Goal: Information Seeking & Learning: Find specific fact

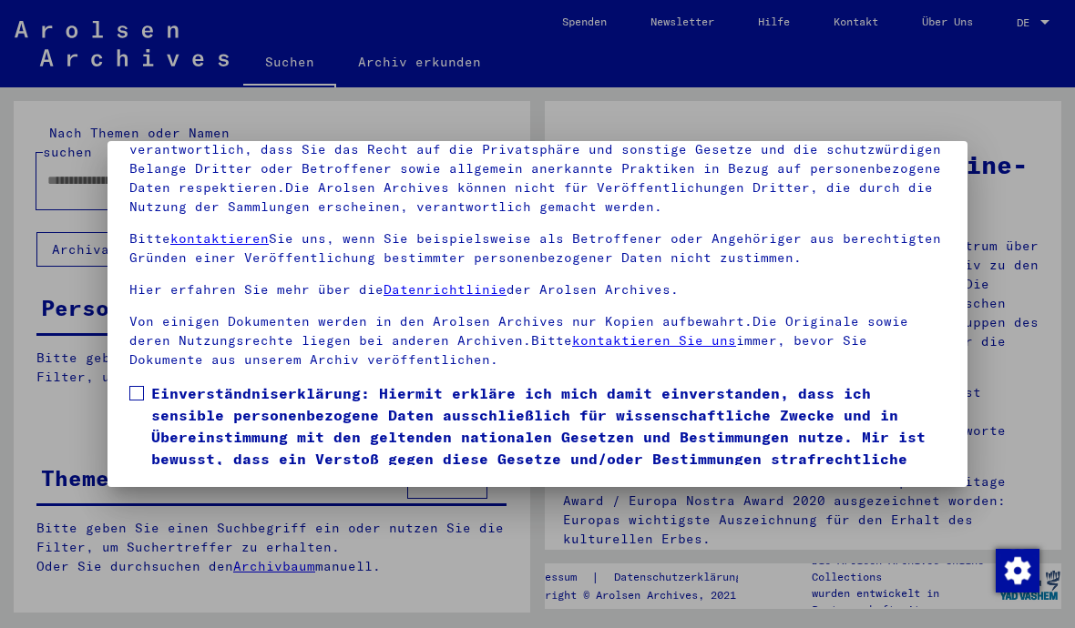
scroll to position [205, 0]
click at [145, 383] on label "Einverständniserklärung: Hiermit erkläre ich mich damit einverstanden, dass ich…" at bounding box center [537, 437] width 816 height 109
click at [206, 501] on button "Ich stimme zu" at bounding box center [198, 518] width 138 height 35
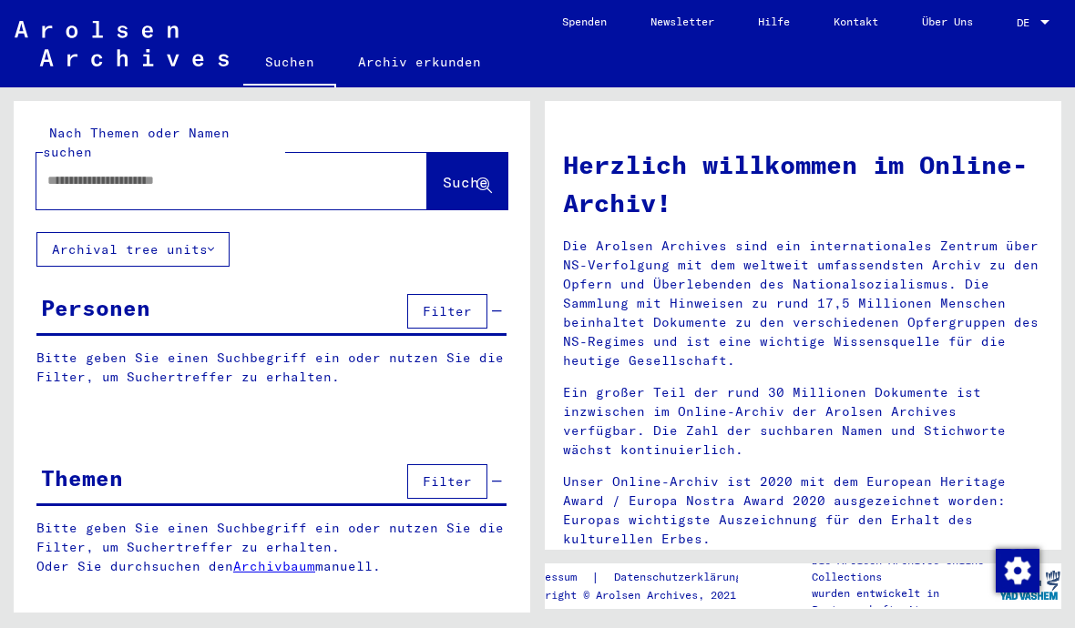
click at [190, 171] on input "text" at bounding box center [209, 180] width 325 height 19
type input "*****"
click at [471, 173] on span "Suche" at bounding box center [466, 182] width 46 height 18
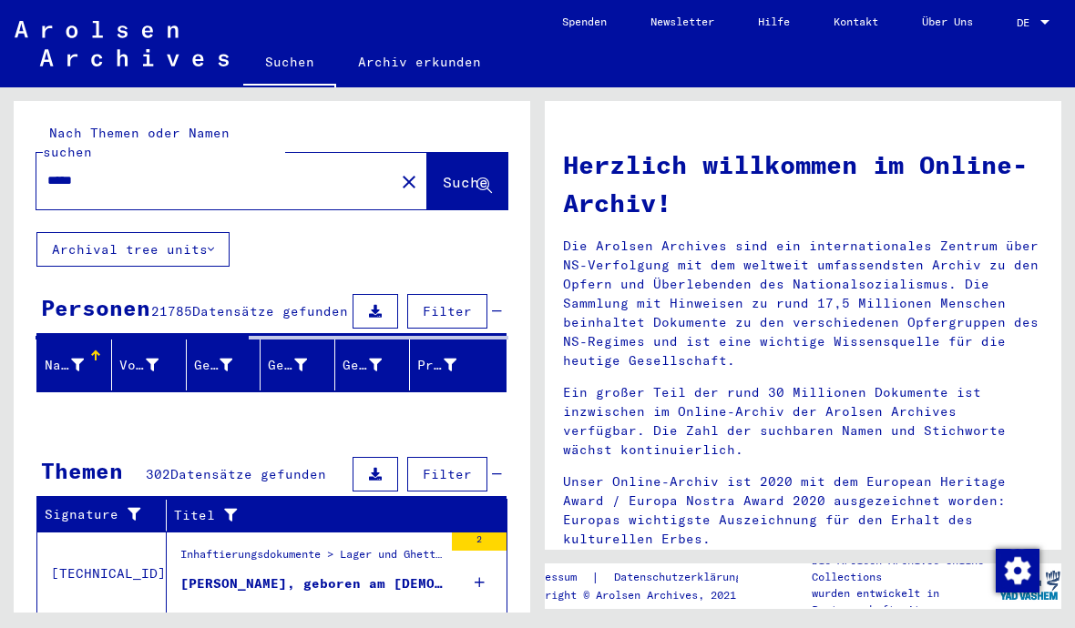
click at [82, 359] on icon at bounding box center [77, 365] width 13 height 13
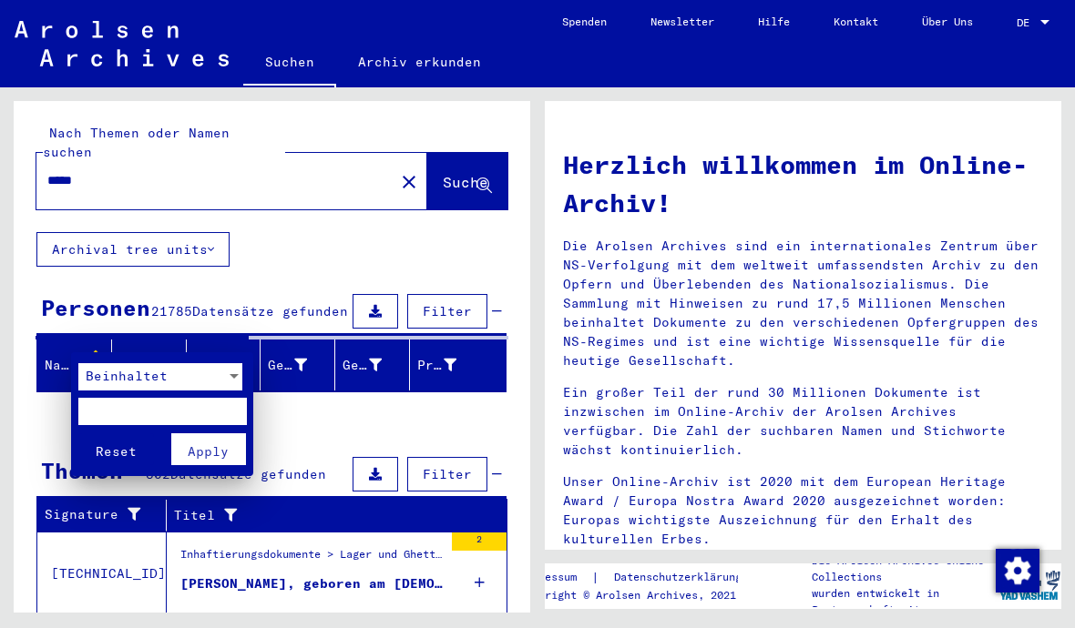
click at [124, 374] on span "Beinhaltet" at bounding box center [127, 376] width 82 height 16
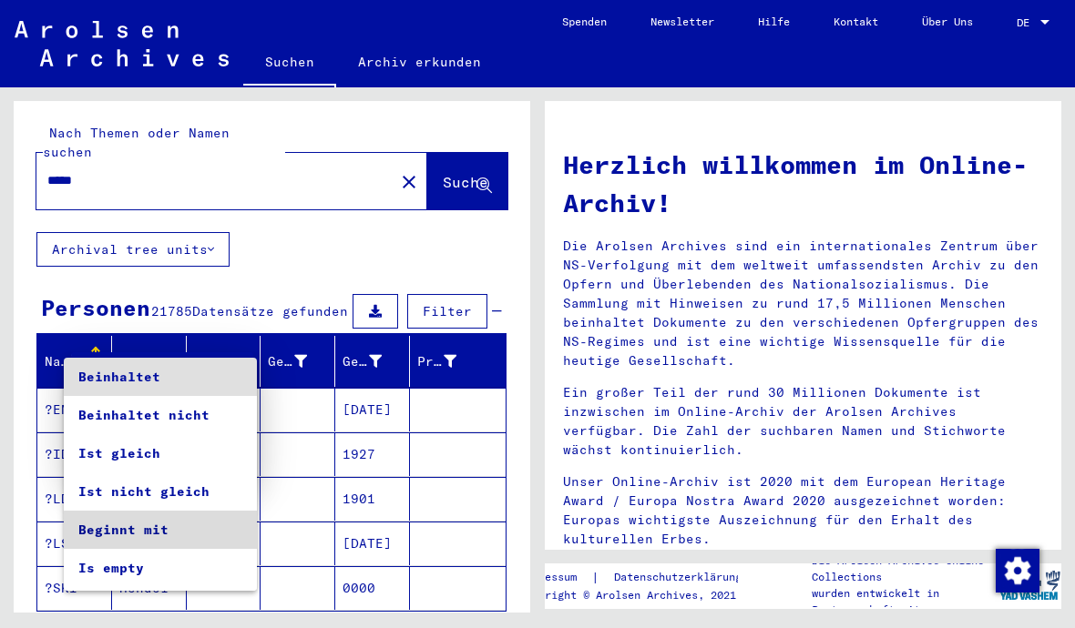
click at [167, 532] on span "Beginnt mit" at bounding box center [160, 530] width 164 height 38
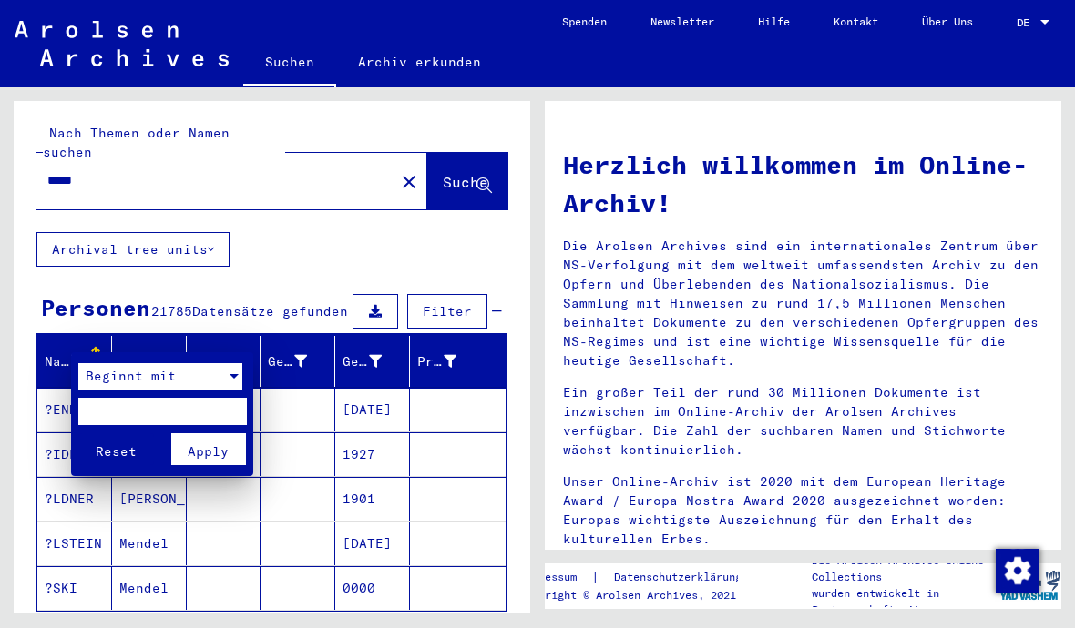
click at [156, 405] on input "text" at bounding box center [162, 411] width 168 height 27
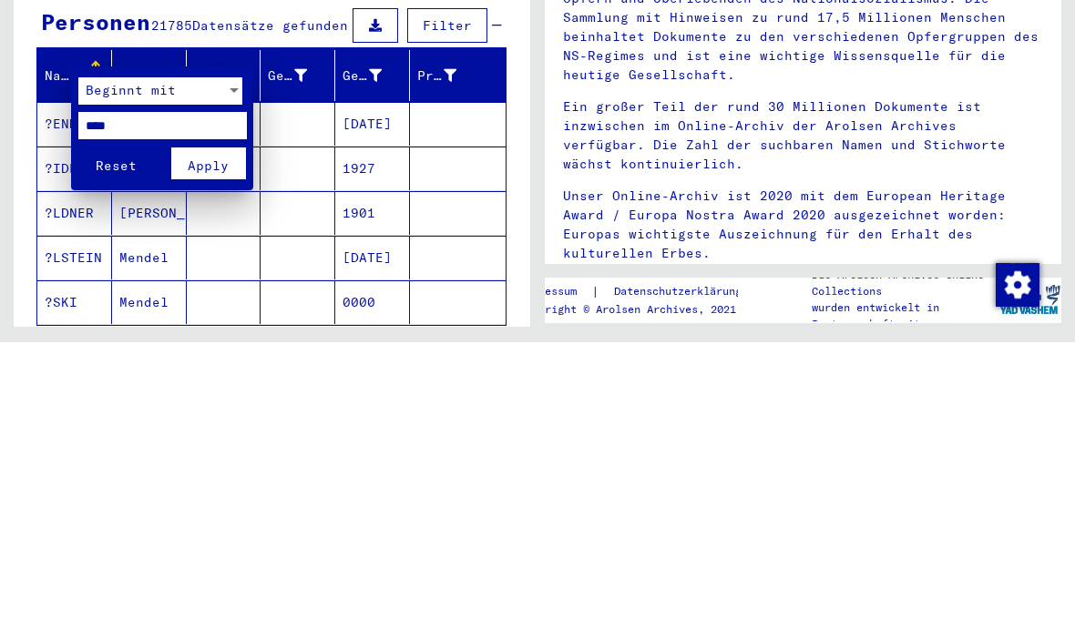
type input "****"
click at [216, 444] on span "Apply" at bounding box center [208, 452] width 41 height 16
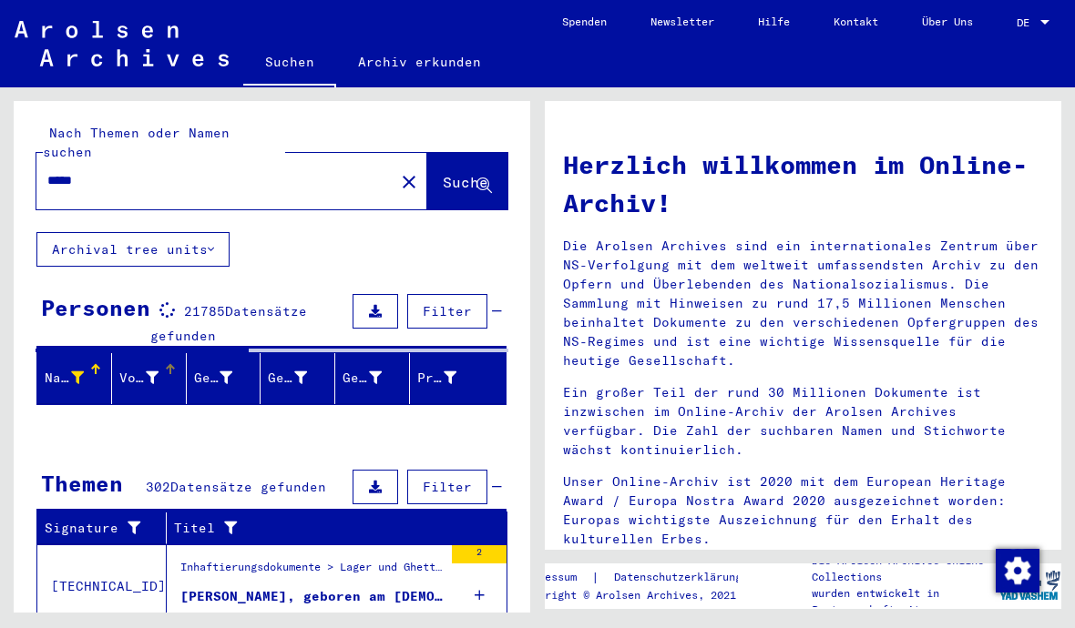
click at [157, 372] on icon at bounding box center [152, 378] width 13 height 13
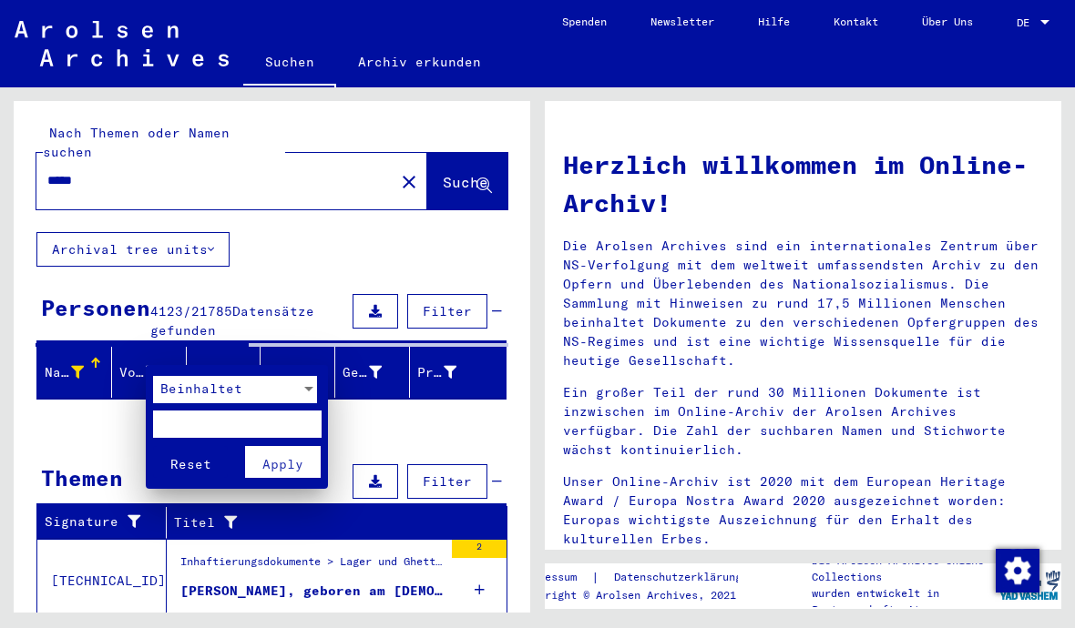
click at [202, 395] on span "Beinhaltet" at bounding box center [201, 389] width 82 height 16
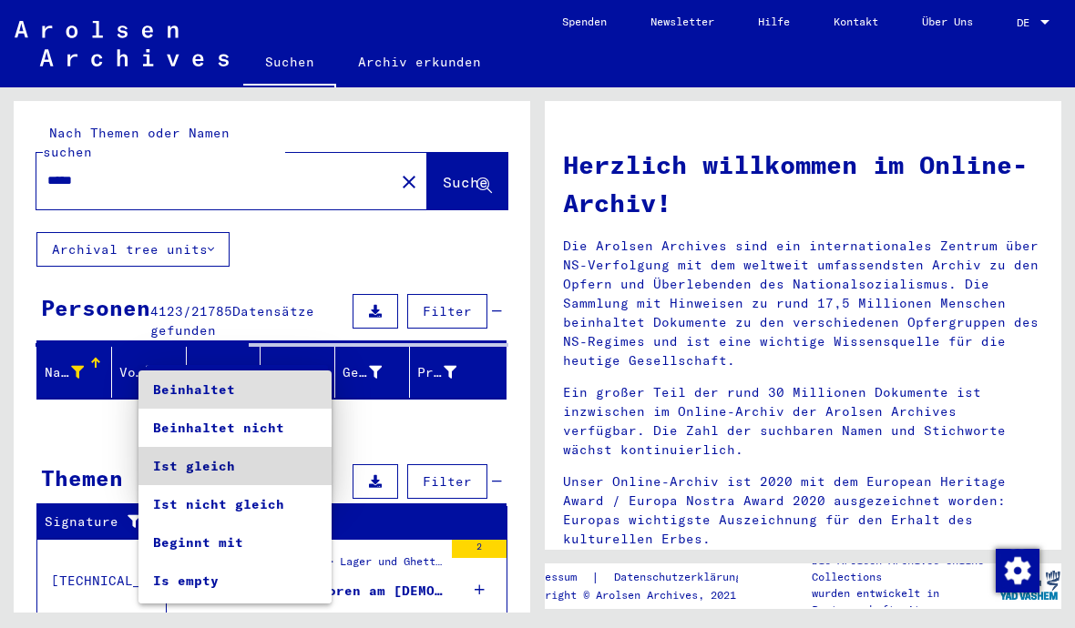
click at [220, 467] on span "Ist gleich" at bounding box center [235, 466] width 164 height 38
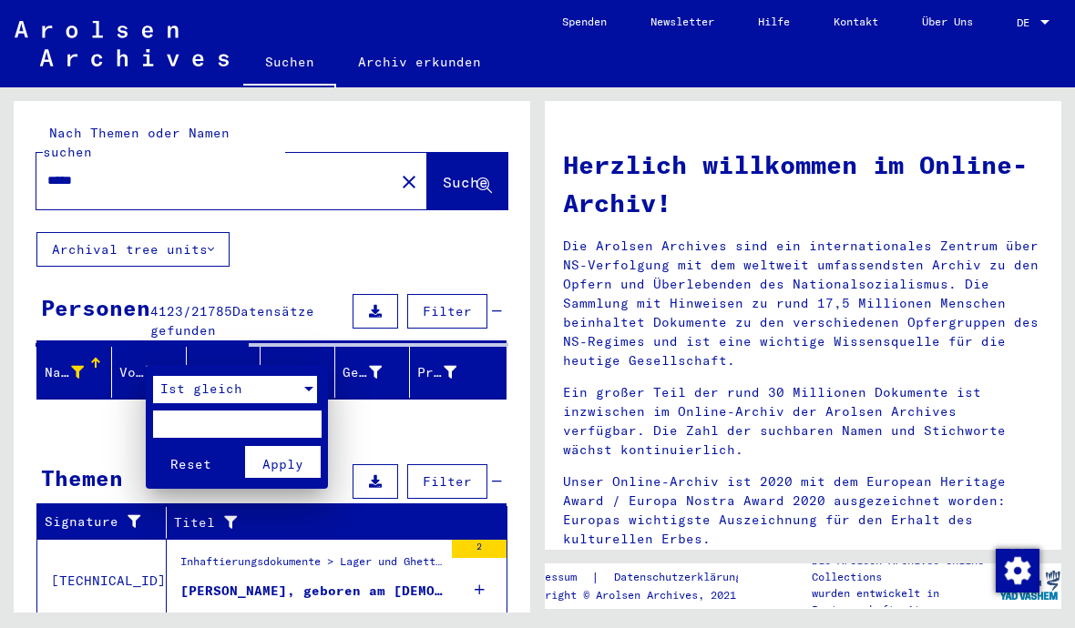
click at [230, 416] on input "text" at bounding box center [237, 424] width 168 height 27
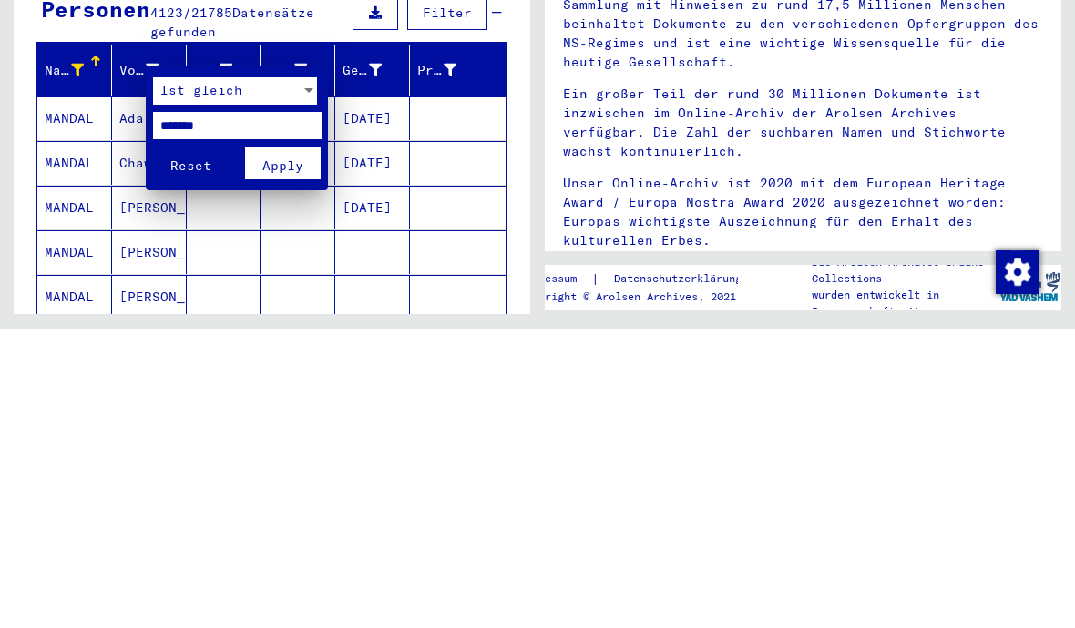
type input "*******"
click at [290, 456] on span "Apply" at bounding box center [282, 464] width 41 height 16
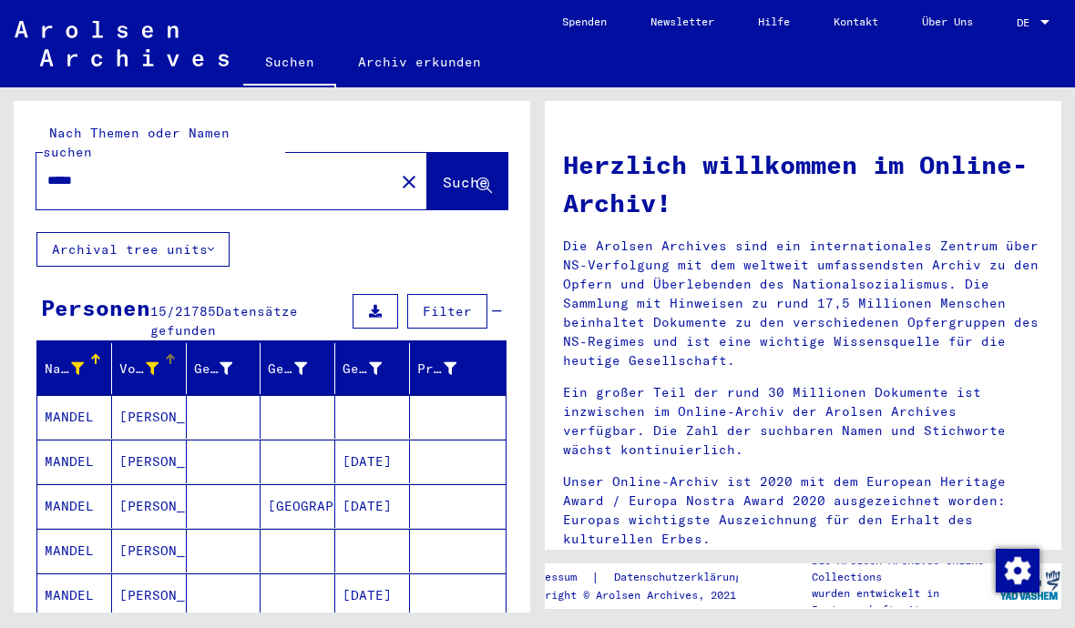
click at [473, 441] on mat-cell at bounding box center [458, 462] width 96 height 44
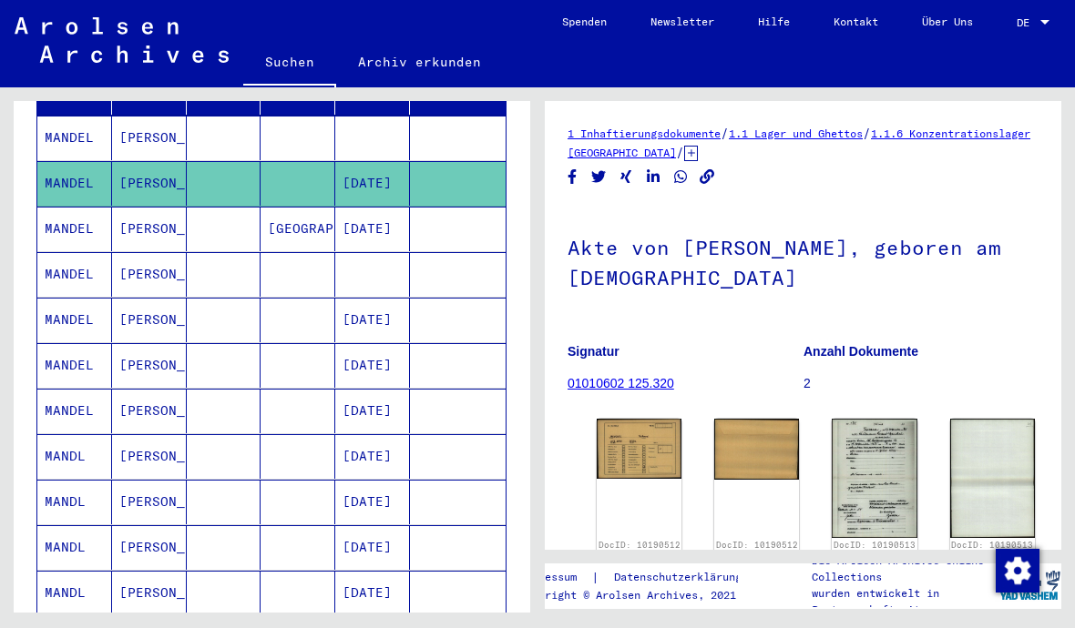
scroll to position [284, 0]
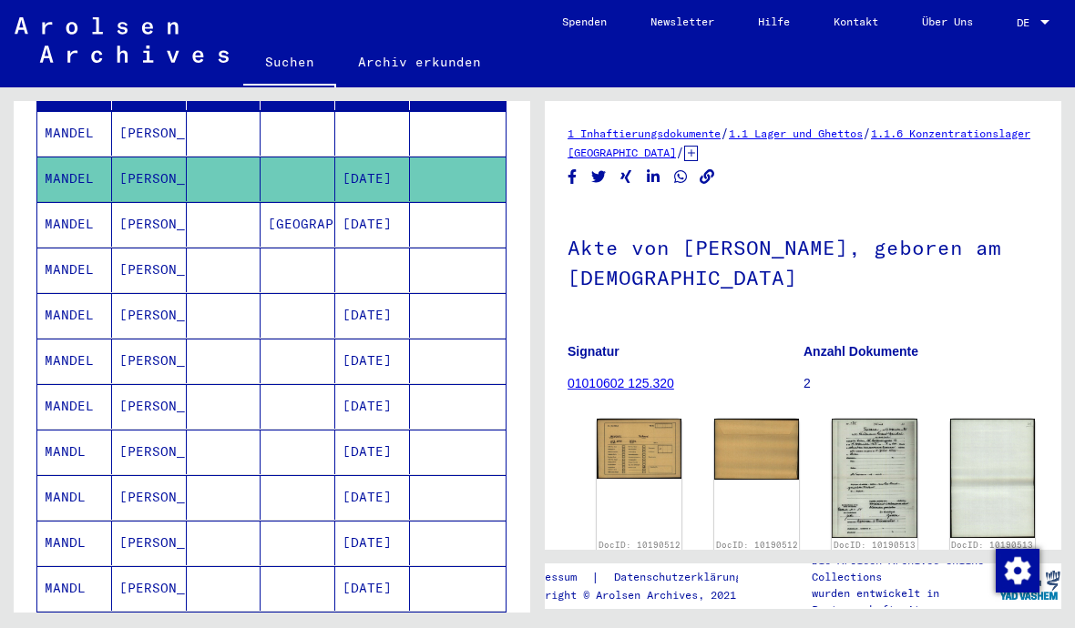
click at [457, 388] on mat-cell at bounding box center [458, 406] width 96 height 45
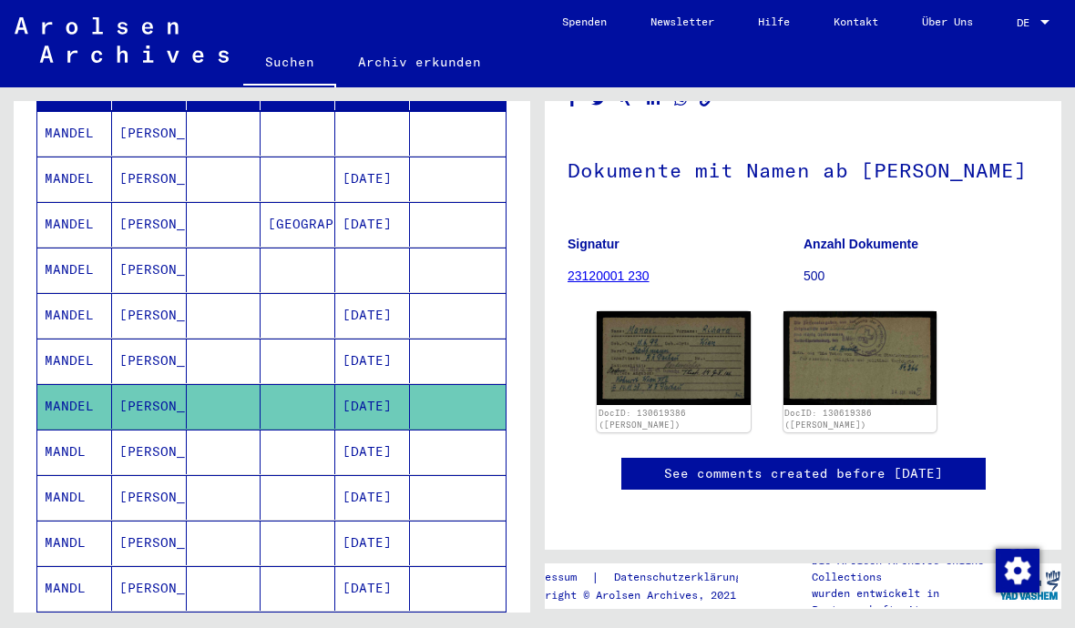
scroll to position [136, 0]
click at [689, 373] on img at bounding box center [674, 358] width 154 height 94
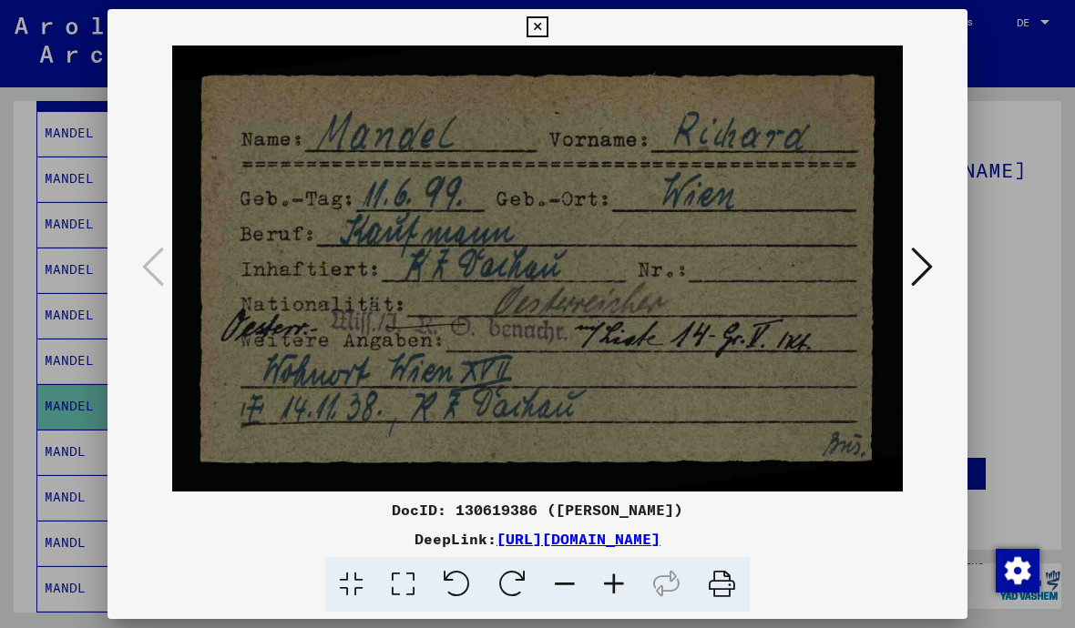
click at [635, 343] on img at bounding box center [537, 269] width 736 height 446
click at [553, 37] on button at bounding box center [537, 27] width 32 height 36
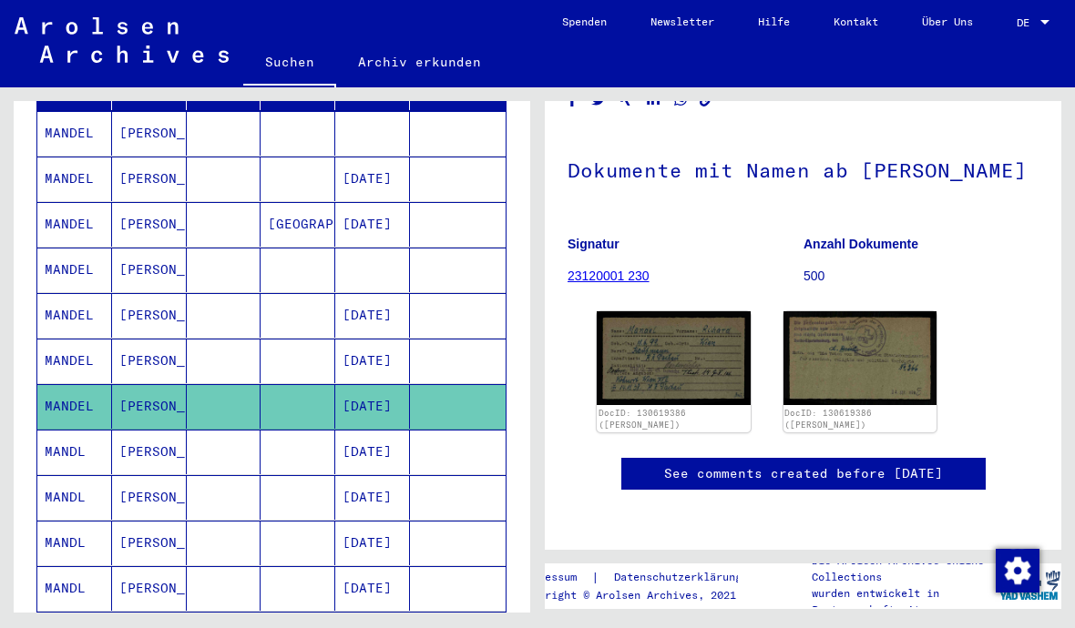
click at [863, 363] on img at bounding box center [860, 358] width 154 height 94
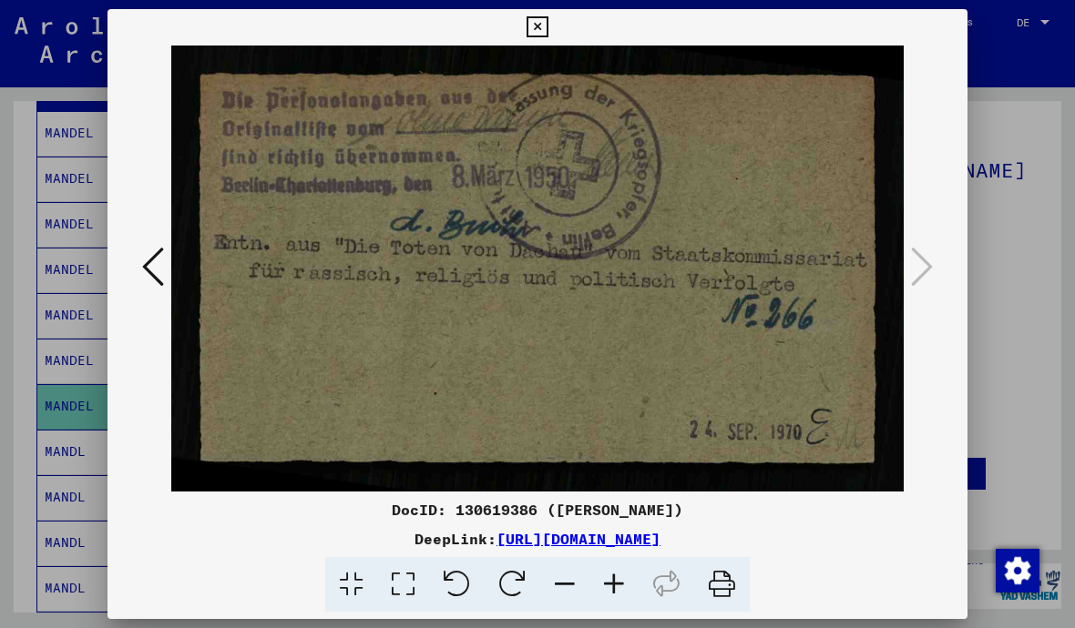
click at [547, 33] on icon at bounding box center [536, 27] width 21 height 22
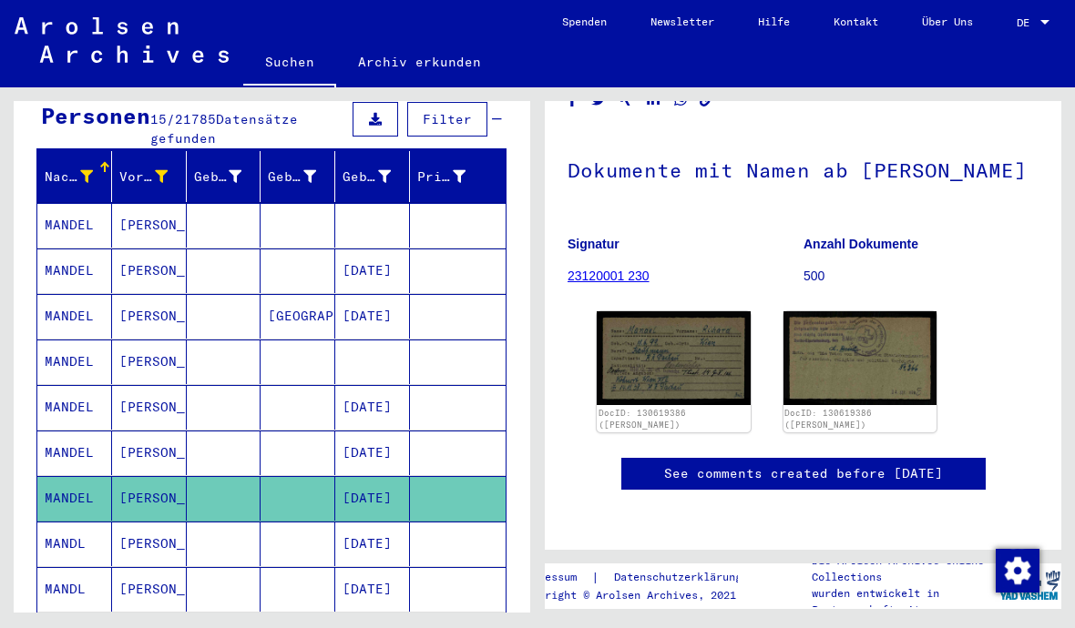
scroll to position [189, 0]
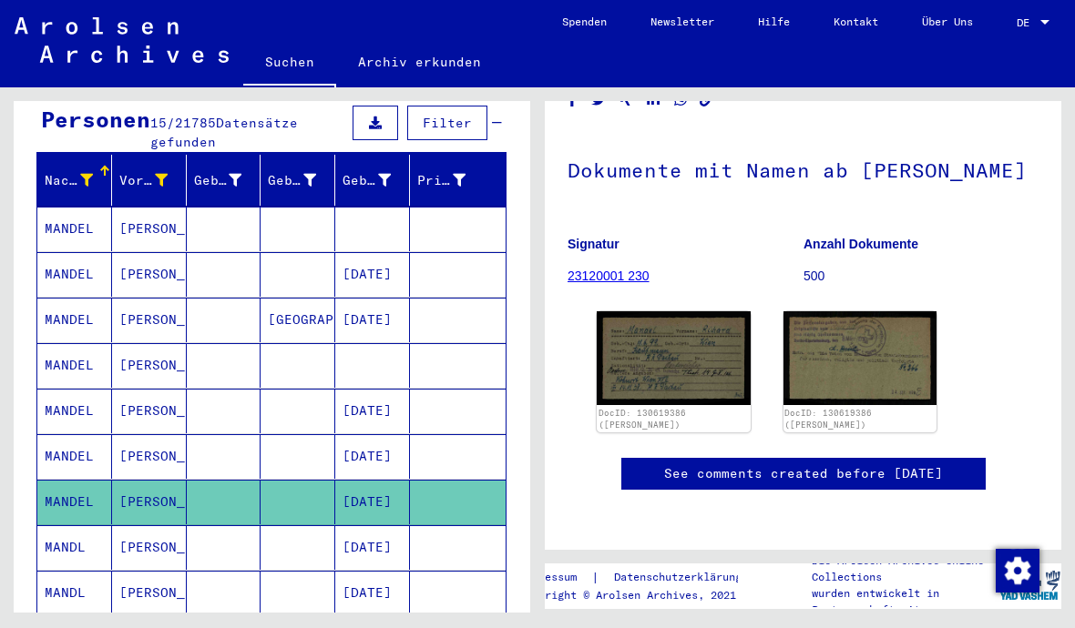
click at [462, 254] on mat-cell at bounding box center [458, 274] width 96 height 45
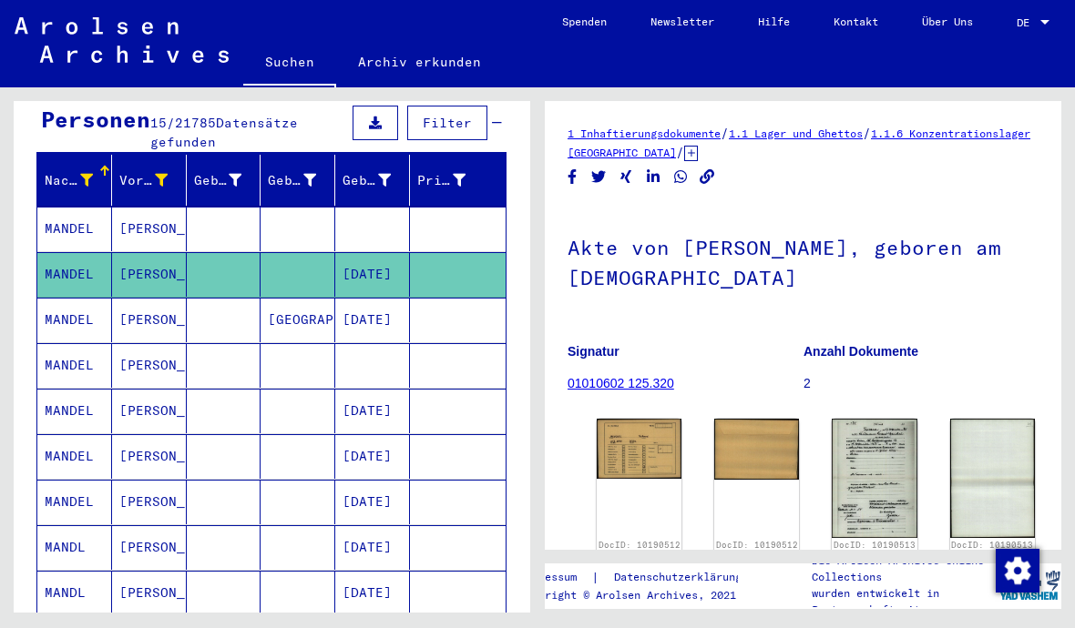
click at [639, 448] on img at bounding box center [639, 449] width 85 height 60
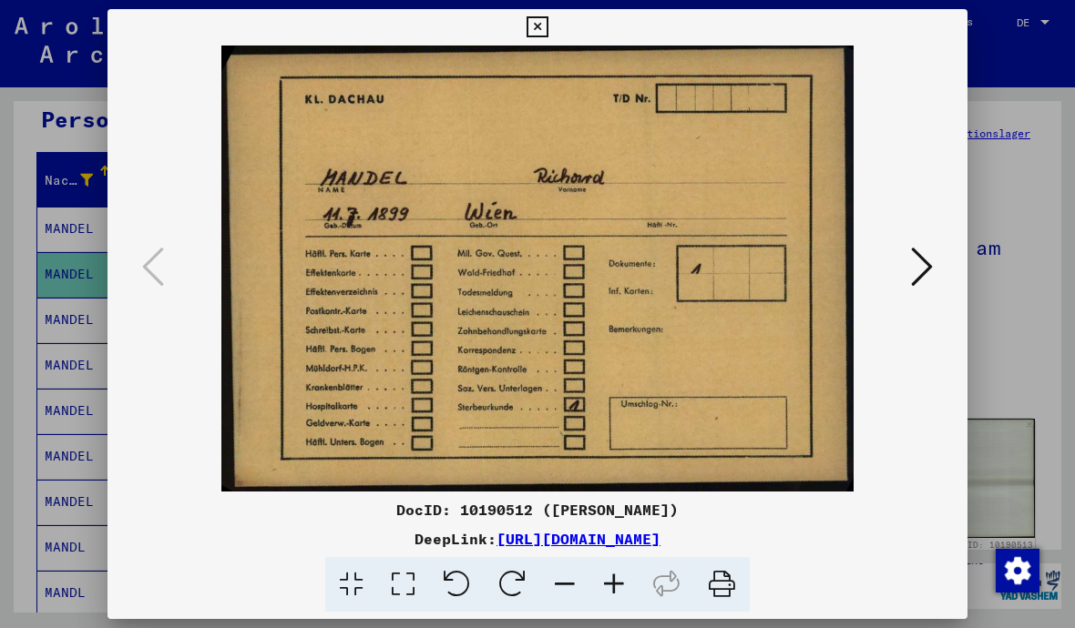
click at [929, 268] on icon at bounding box center [922, 267] width 22 height 44
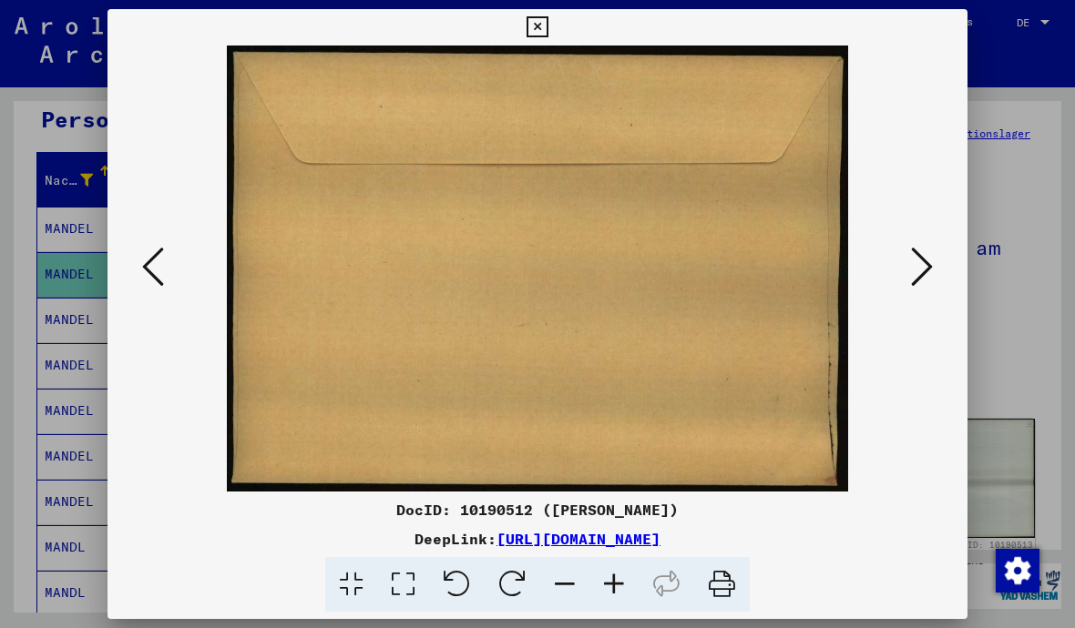
click at [915, 274] on icon at bounding box center [922, 267] width 22 height 44
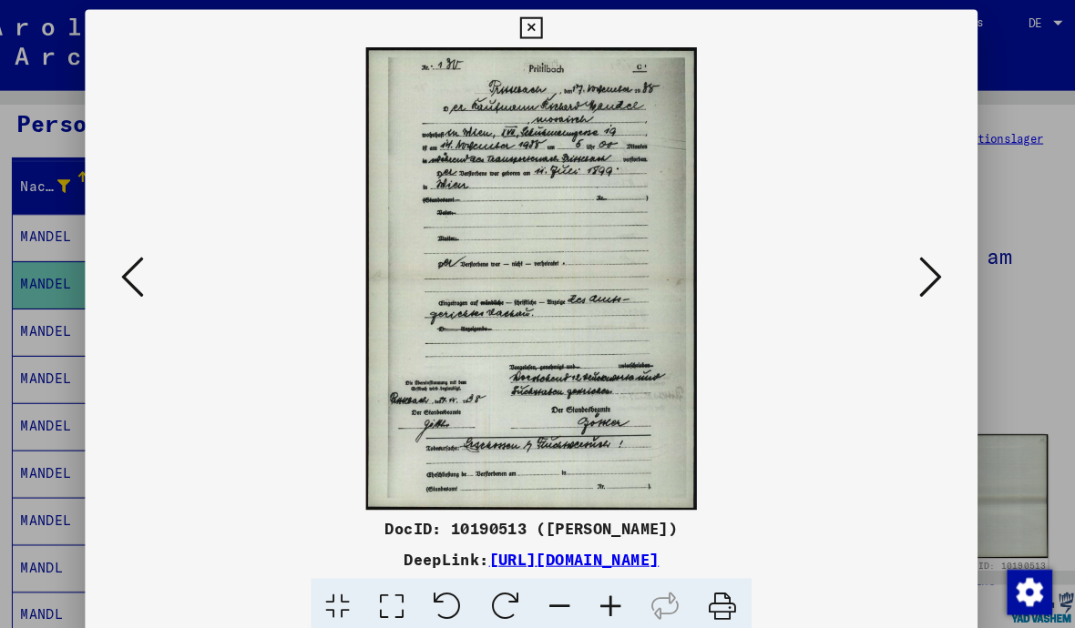
click at [911, 267] on icon at bounding box center [922, 267] width 22 height 44
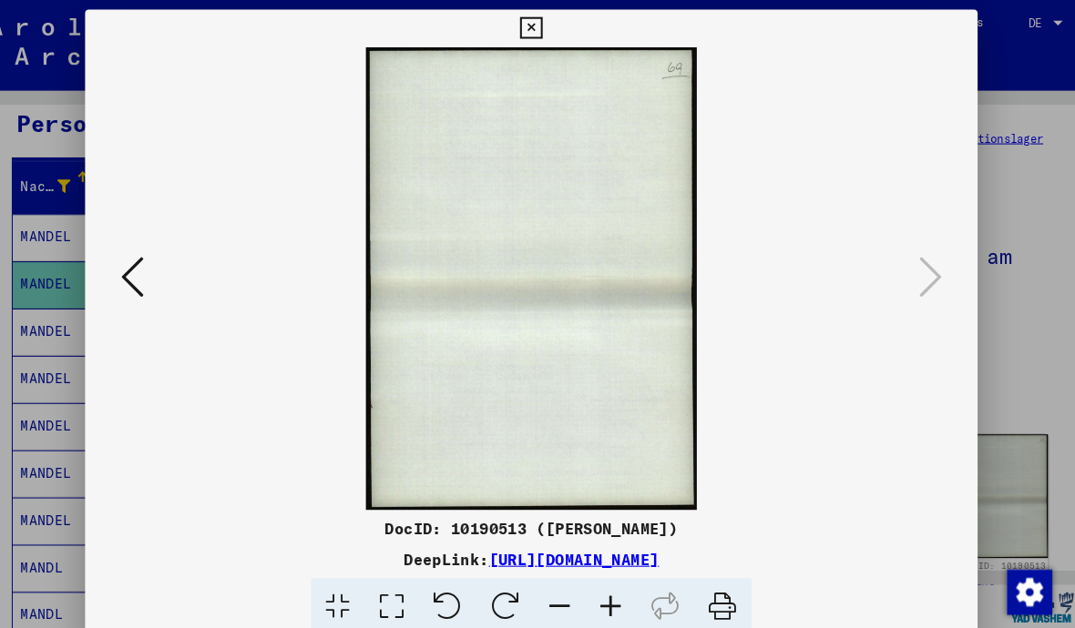
click at [169, 263] on img at bounding box center [537, 269] width 736 height 446
click at [142, 267] on icon at bounding box center [153, 267] width 22 height 44
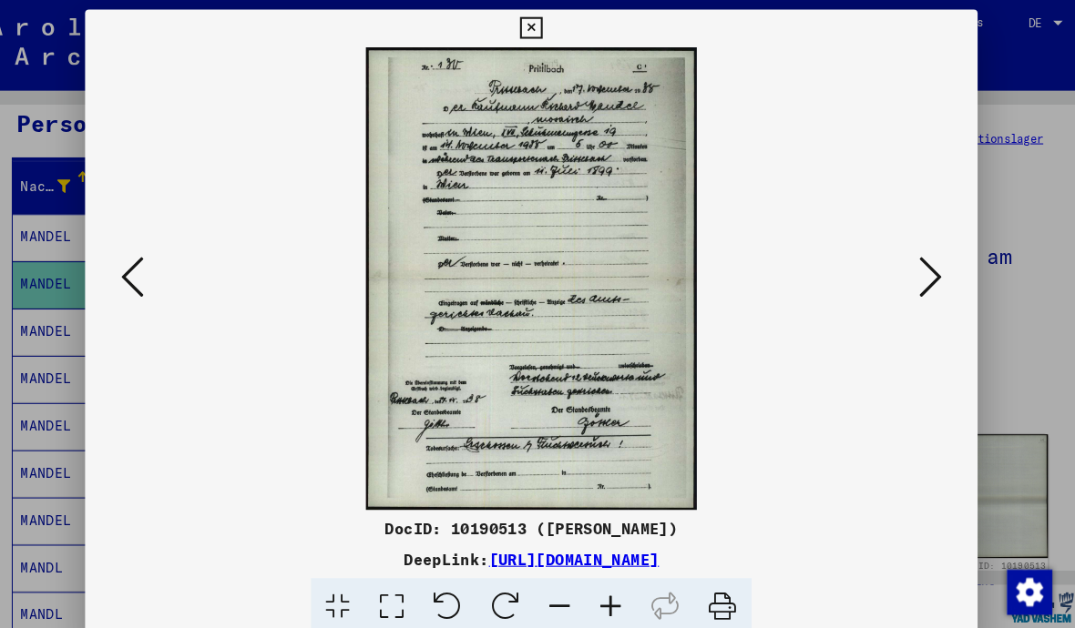
click at [585, 240] on img at bounding box center [537, 269] width 736 height 446
click at [547, 32] on icon at bounding box center [536, 27] width 21 height 22
